Goal: Find specific page/section: Find specific page/section

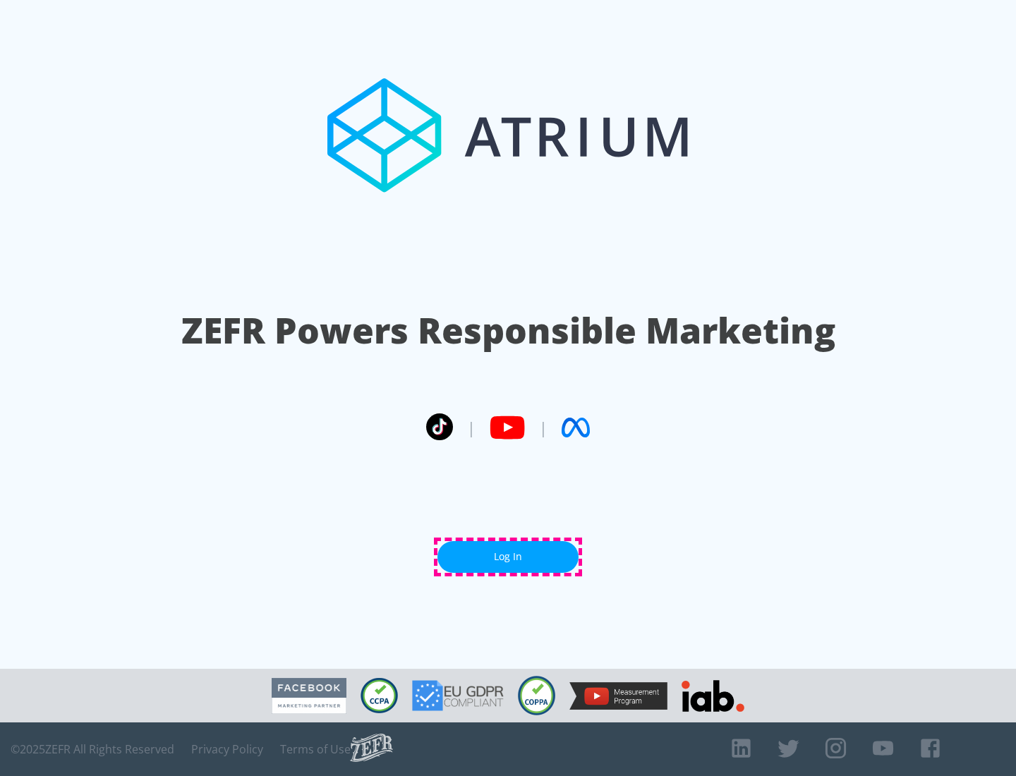
click at [508, 557] on link "Log In" at bounding box center [507, 557] width 141 height 32
